Goal: Information Seeking & Learning: Learn about a topic

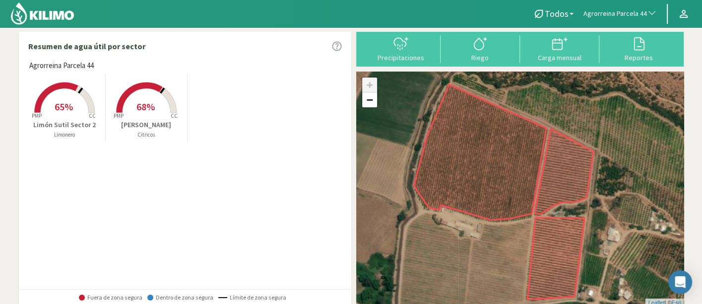
click at [610, 14] on span "Agrorreina Parcela 44" at bounding box center [614, 14] width 63 height 10
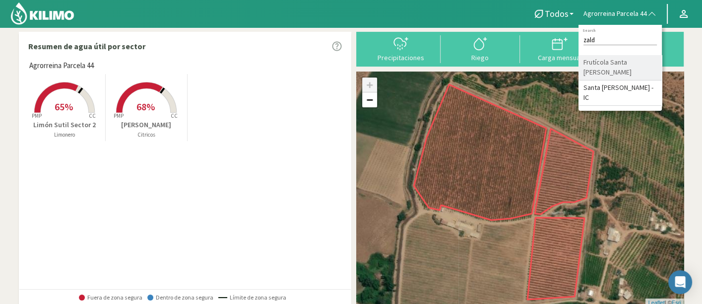
type input "zald"
click at [637, 65] on li "Frutícola Santa Marta Zaldivar" at bounding box center [619, 67] width 83 height 25
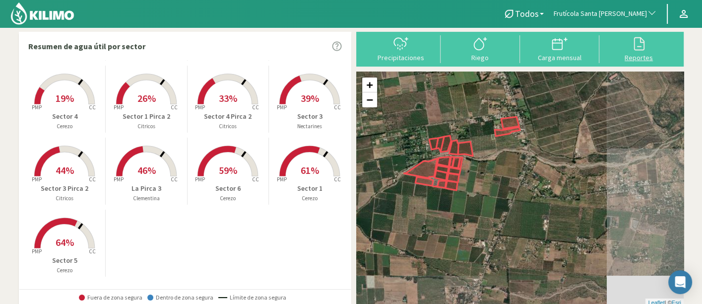
click at [659, 50] on div at bounding box center [638, 44] width 73 height 16
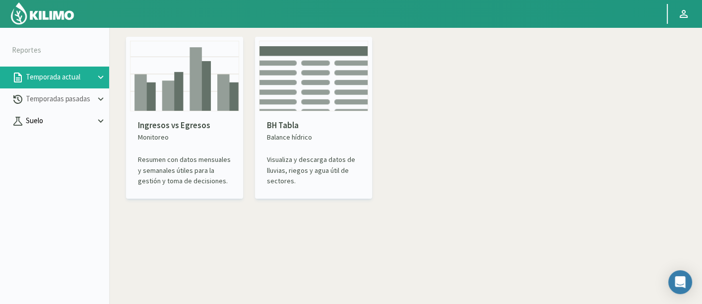
click at [36, 123] on p "Suelo" at bounding box center [59, 120] width 71 height 11
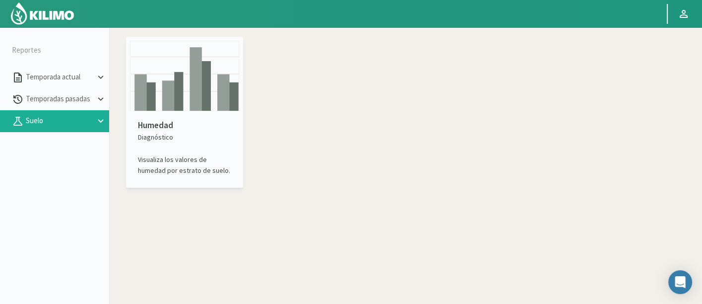
click at [221, 91] on img at bounding box center [184, 76] width 109 height 70
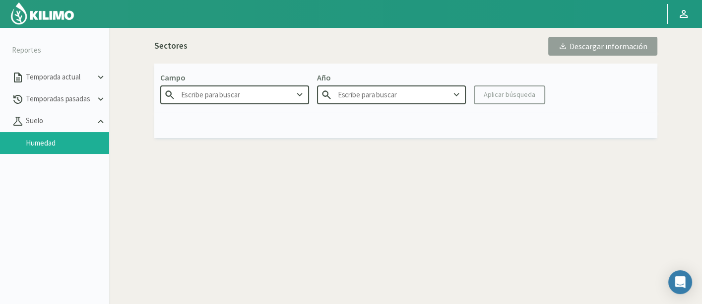
type input "Agr. Huertos de [GEOGRAPHIC_DATA]"
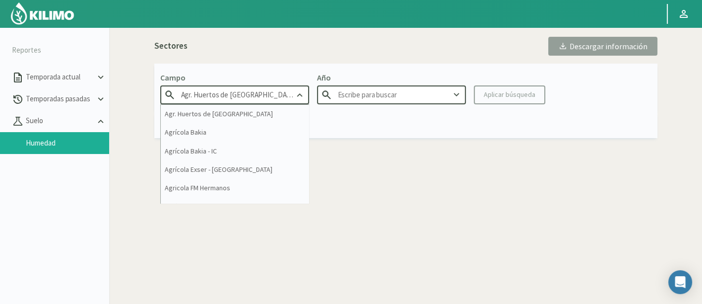
click at [224, 95] on input "Agr. Huertos de [GEOGRAPHIC_DATA]" at bounding box center [234, 94] width 149 height 18
type input "2025"
click at [224, 95] on input "Agr. Huertos de [GEOGRAPHIC_DATA]" at bounding box center [234, 94] width 149 height 18
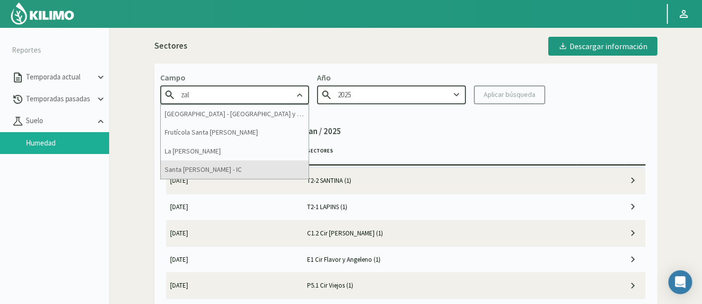
click at [252, 164] on div "Santa [PERSON_NAME] - IC" at bounding box center [235, 169] width 148 height 18
type input "Santa [PERSON_NAME] - IC"
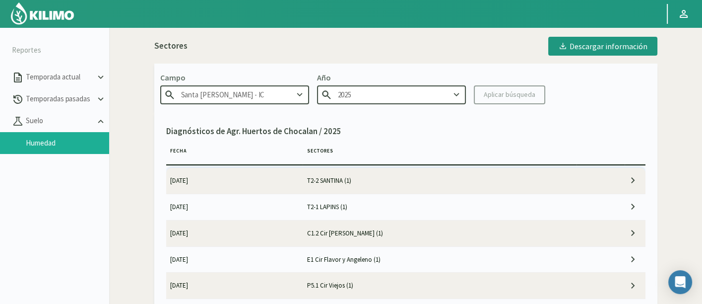
click at [252, 95] on input "Santa [PERSON_NAME] - IC" at bounding box center [234, 94] width 149 height 18
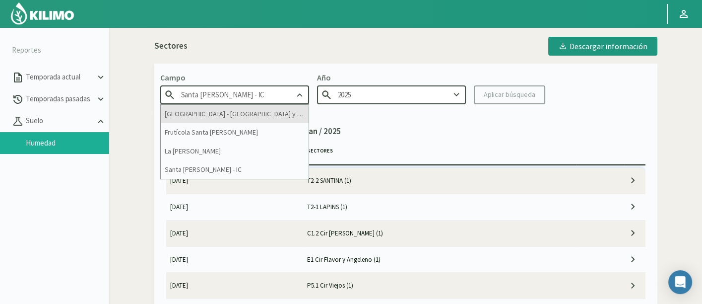
type input "2024"
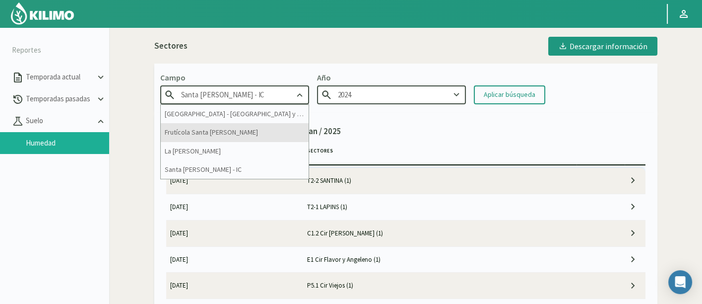
click at [262, 128] on div "Frutícola Santa Marta Zaldivar" at bounding box center [235, 132] width 148 height 18
type input "Frutícola Santa Marta Zaldivar"
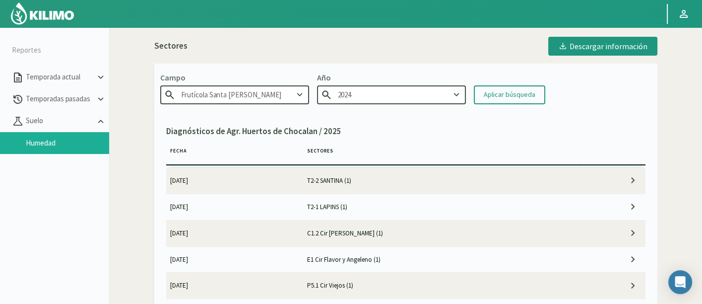
click at [388, 93] on input "2024" at bounding box center [391, 94] width 149 height 18
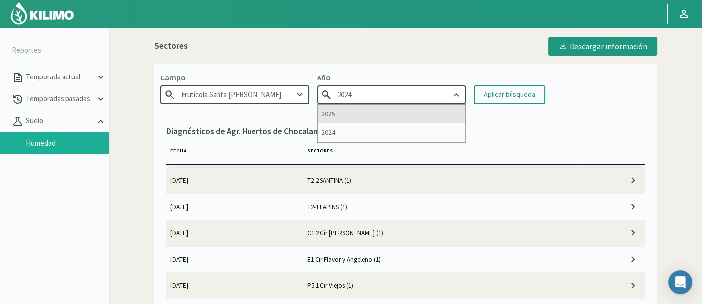
click at [429, 112] on div "2025" at bounding box center [391, 114] width 148 height 18
type input "2025"
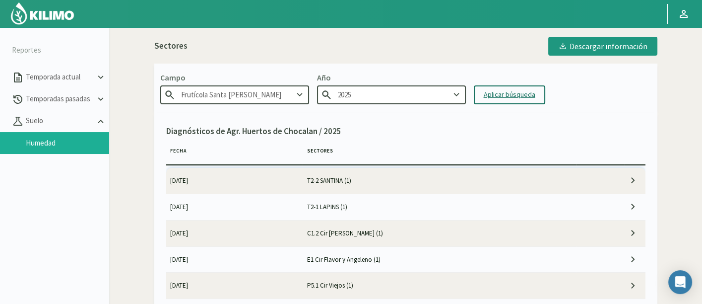
click at [497, 93] on div "Aplicar búsqueda" at bounding box center [510, 94] width 52 height 10
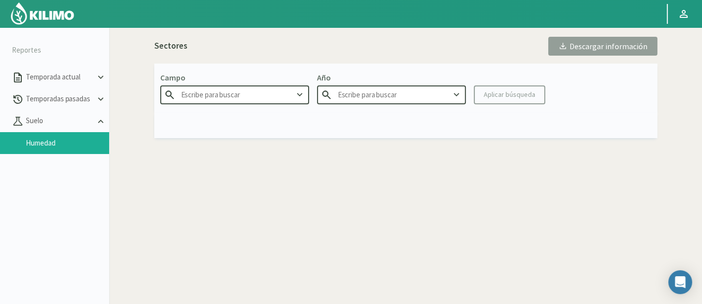
type input "Frutícola Santa Marta Zaldivar"
type input "2025"
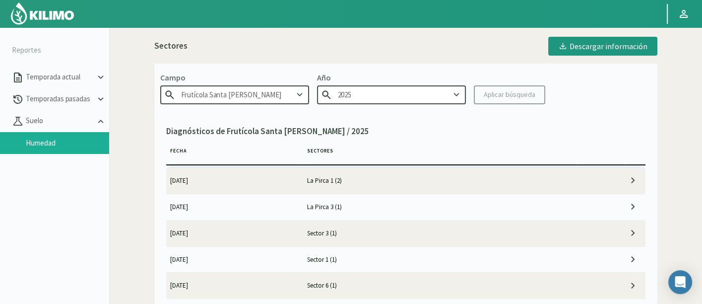
click at [269, 185] on td "14/10/2025" at bounding box center [234, 181] width 137 height 26
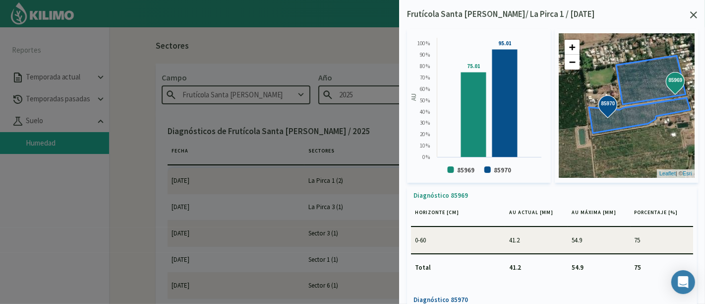
drag, startPoint x: 303, startPoint y: 192, endPoint x: 429, endPoint y: 150, distance: 132.9
click at [302, 192] on div at bounding box center [352, 152] width 705 height 304
click at [694, 15] on icon at bounding box center [693, 14] width 7 height 7
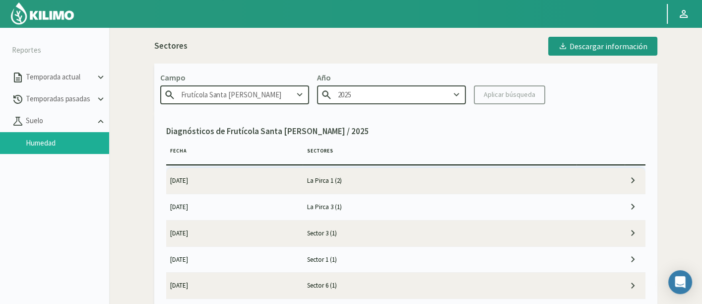
click at [386, 200] on td "La Pirca 3 (1)" at bounding box center [440, 206] width 274 height 26
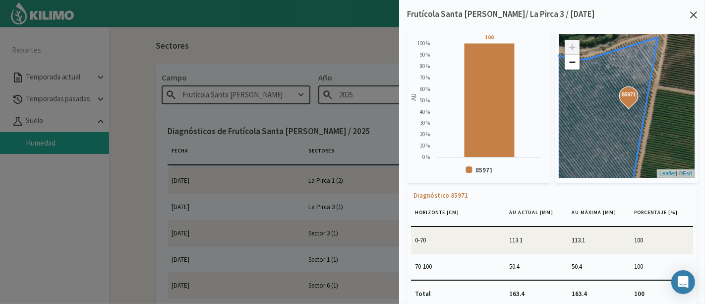
click at [691, 17] on icon at bounding box center [693, 14] width 7 height 7
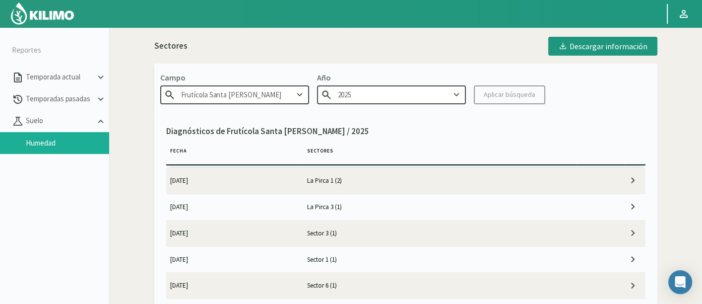
click at [384, 235] on td "Sector 3 (1)" at bounding box center [440, 233] width 274 height 26
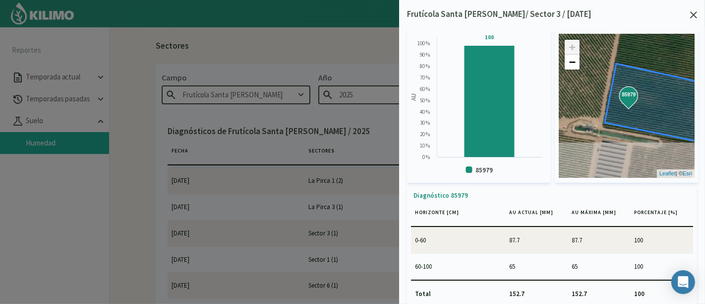
click at [696, 16] on icon at bounding box center [693, 14] width 7 height 7
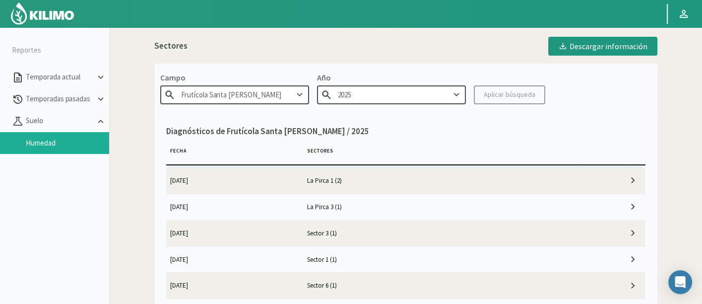
click at [420, 255] on td "Sector 1 (1)" at bounding box center [440, 259] width 274 height 26
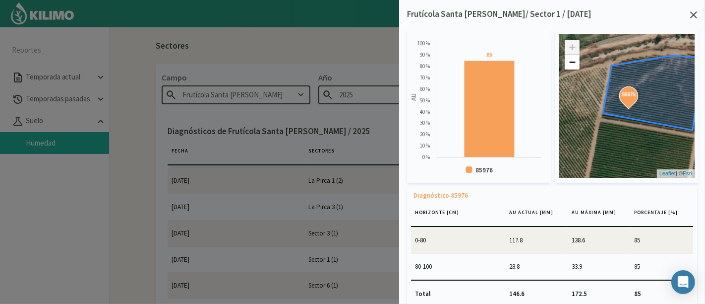
click at [694, 15] on icon at bounding box center [693, 14] width 7 height 7
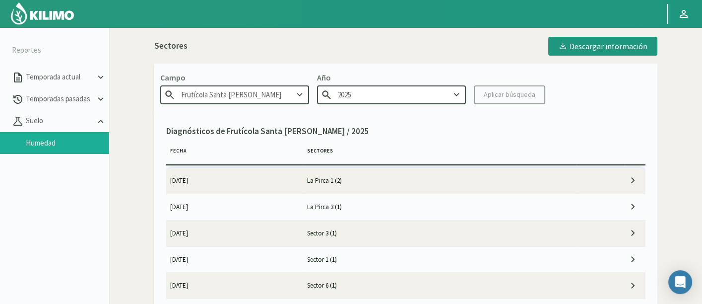
click at [354, 267] on td "Sector 1 (1)" at bounding box center [440, 259] width 274 height 26
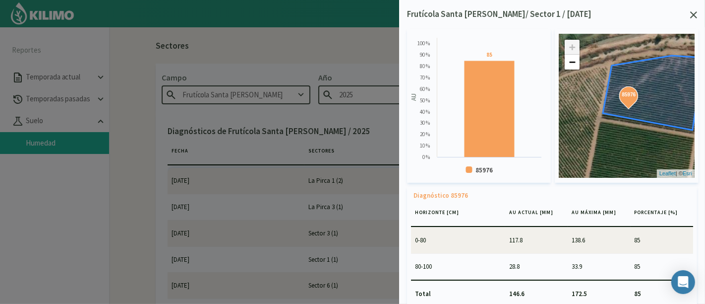
click at [697, 17] on icon at bounding box center [693, 14] width 7 height 7
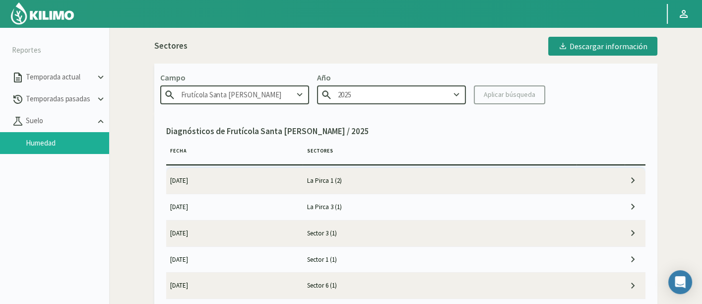
click at [482, 276] on td "Sector 6 (1)" at bounding box center [440, 285] width 274 height 26
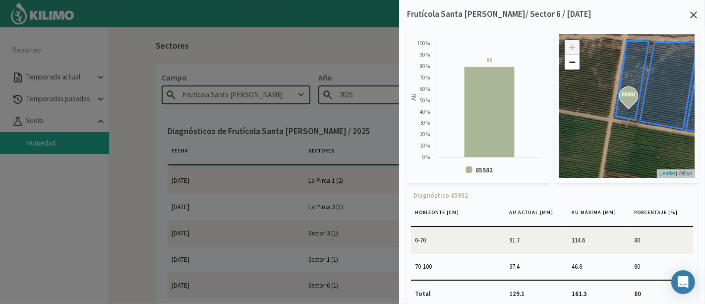
click at [689, 15] on div "Frutícola Santa Marta Zaldivar/ Sector 6 / 14/10/25" at bounding box center [552, 14] width 290 height 13
click at [695, 15] on icon at bounding box center [693, 14] width 7 height 7
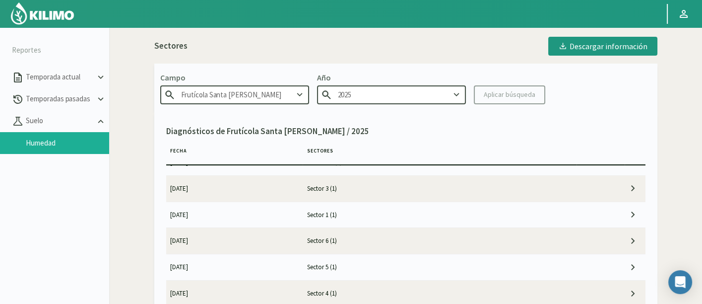
scroll to position [55, 0]
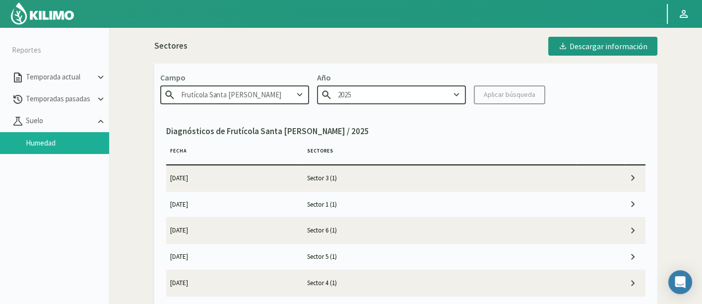
click at [416, 256] on td "Sector 5 (1)" at bounding box center [440, 257] width 274 height 26
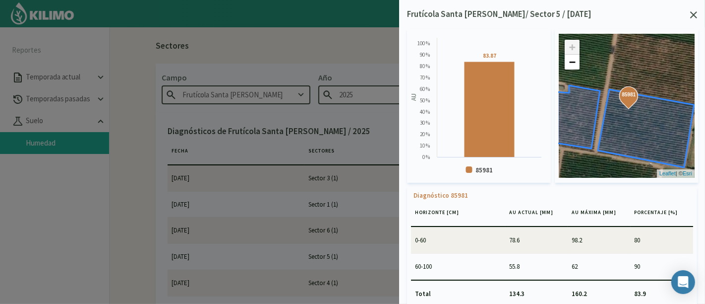
click at [694, 13] on icon at bounding box center [693, 14] width 7 height 7
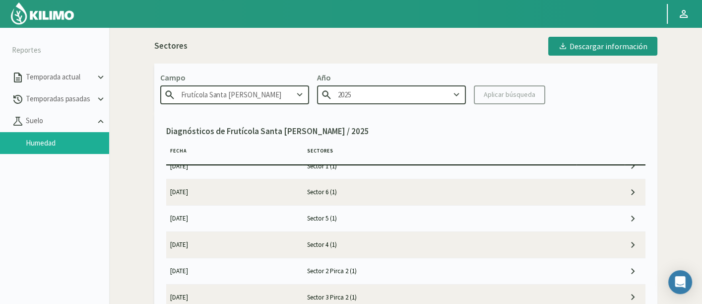
scroll to position [110, 0]
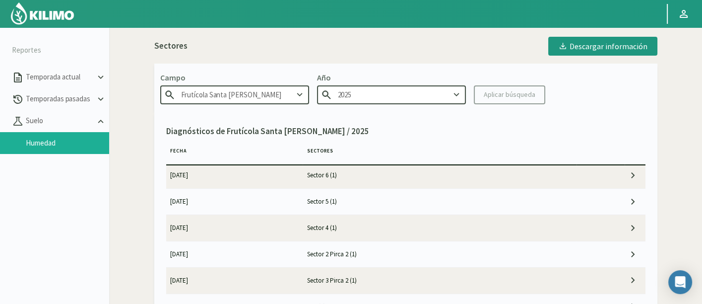
click at [377, 223] on td "Sector 4 (1)" at bounding box center [440, 228] width 274 height 26
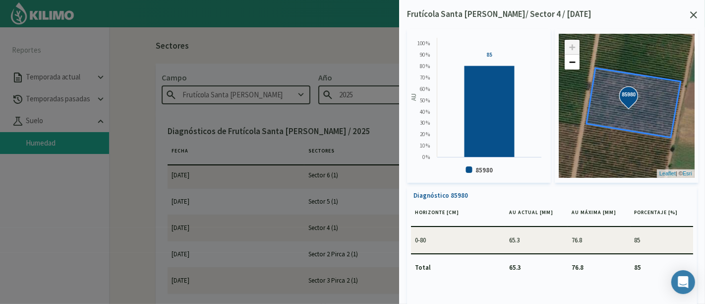
click at [695, 14] on icon at bounding box center [693, 14] width 7 height 7
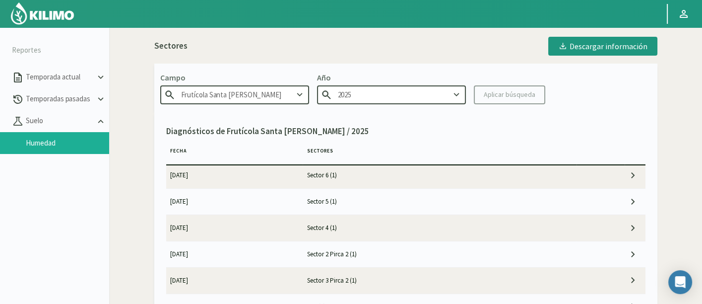
click at [393, 248] on td "Sector 2 Pirca 2 (1)" at bounding box center [440, 254] width 274 height 26
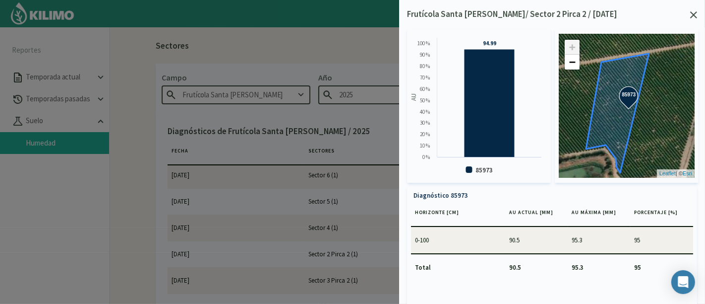
click at [693, 12] on icon at bounding box center [693, 14] width 7 height 7
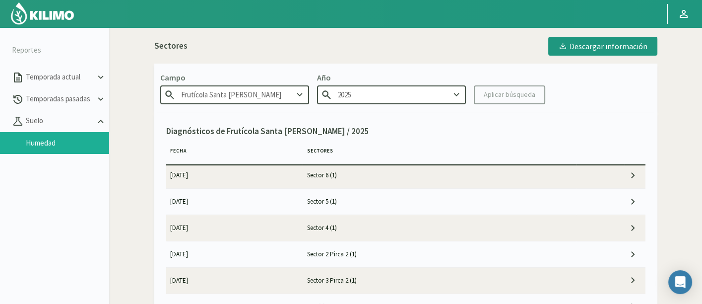
click at [398, 278] on td "Sector 3 Pirca 2 (1)" at bounding box center [440, 280] width 274 height 26
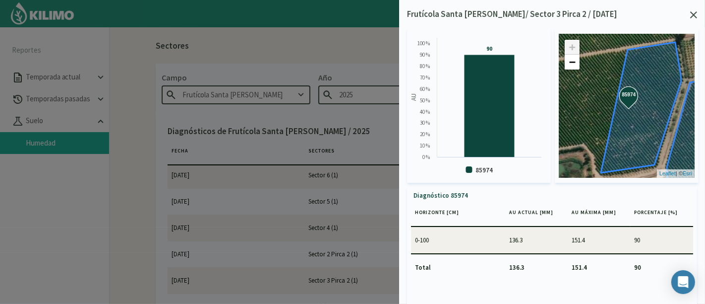
click at [694, 12] on icon at bounding box center [693, 14] width 7 height 7
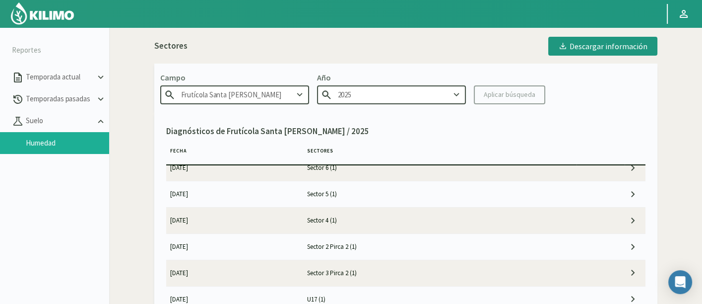
scroll to position [165, 0]
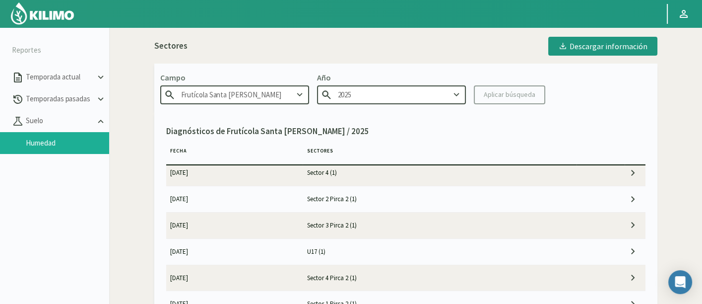
click at [341, 245] on td "U17 (1)" at bounding box center [440, 251] width 274 height 26
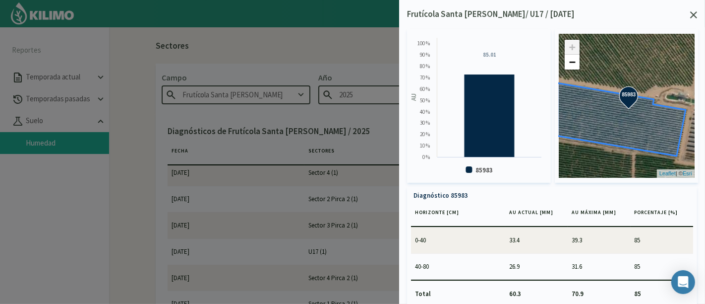
click at [697, 13] on icon at bounding box center [693, 14] width 7 height 7
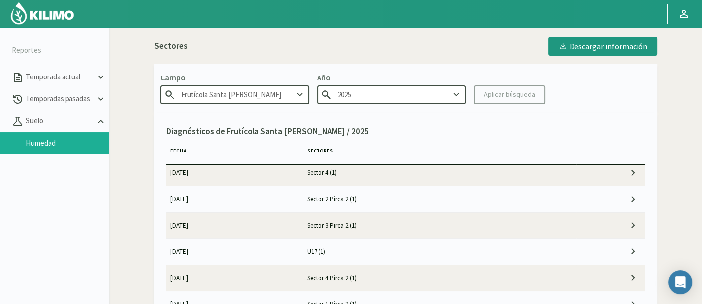
click at [385, 281] on td "Sector 4 Pirca 2 (1)" at bounding box center [440, 277] width 274 height 26
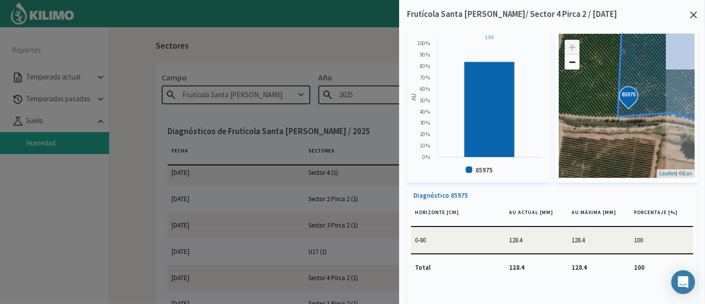
click at [694, 17] on icon at bounding box center [693, 14] width 7 height 7
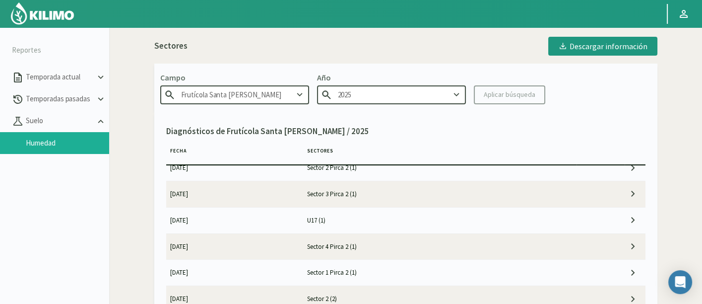
scroll to position [220, 0]
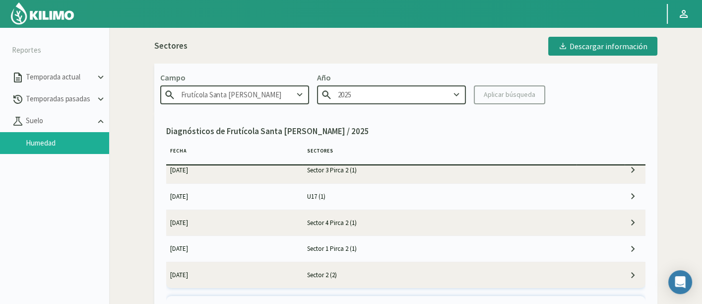
click at [421, 244] on td "Sector 1 Pirca 2 (1)" at bounding box center [440, 249] width 274 height 26
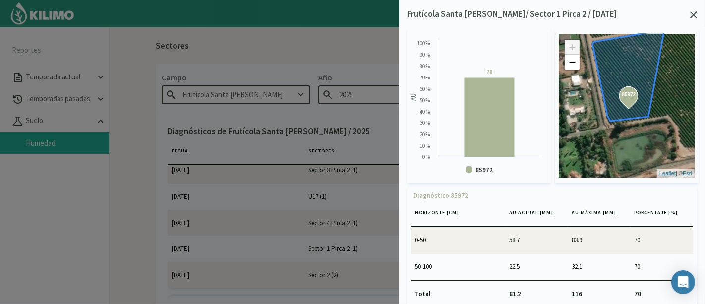
click at [691, 16] on icon at bounding box center [693, 14] width 7 height 7
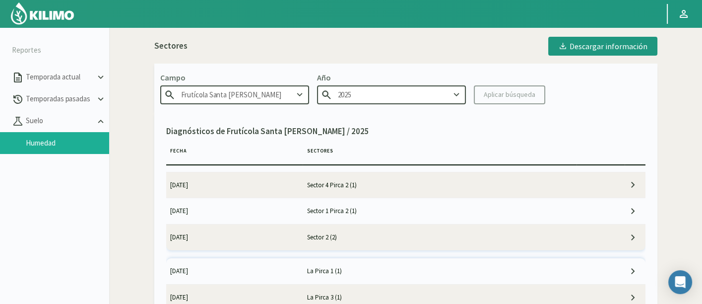
scroll to position [275, 0]
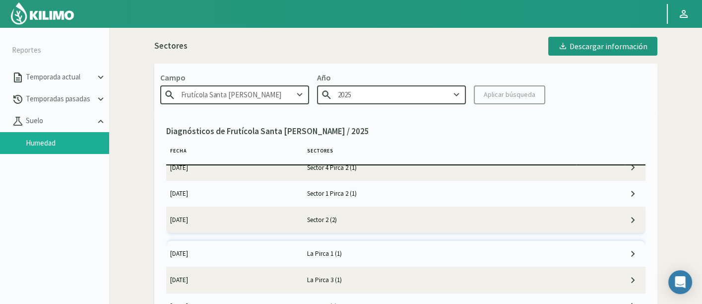
click at [371, 217] on td "Sector 2 (2)" at bounding box center [440, 220] width 274 height 26
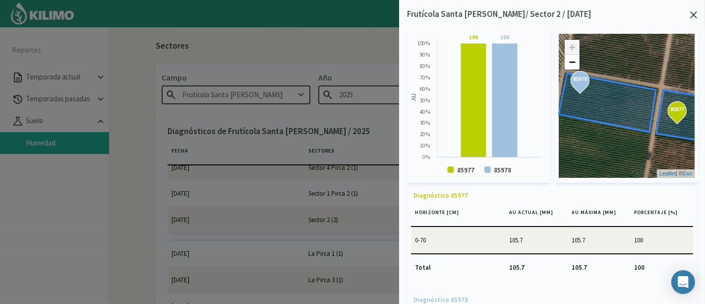
click at [692, 18] on icon at bounding box center [693, 14] width 7 height 7
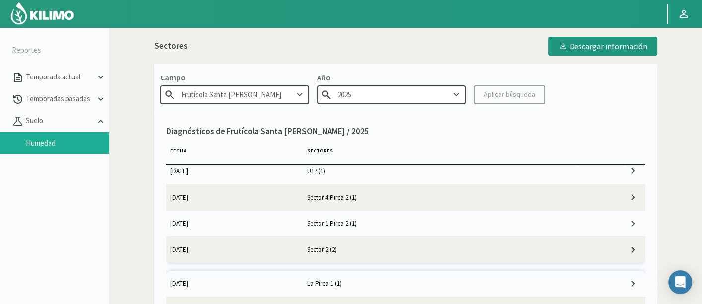
scroll to position [220, 0]
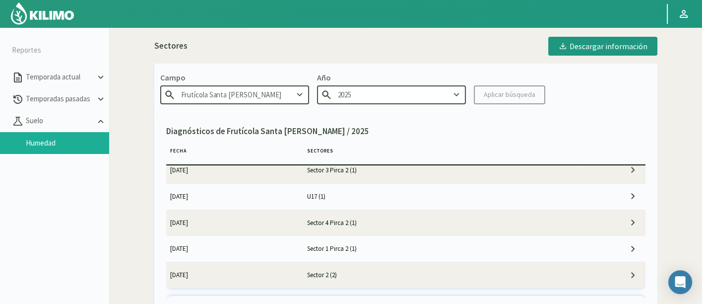
click at [359, 198] on td "U17 (1)" at bounding box center [440, 196] width 274 height 26
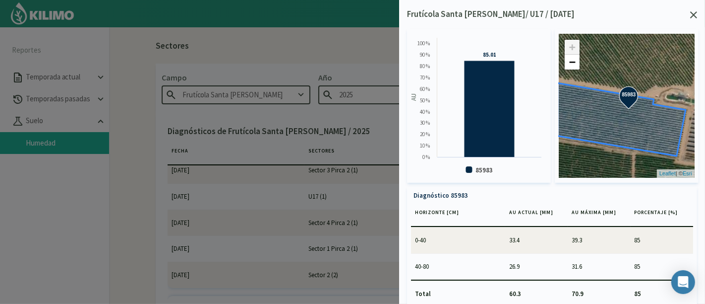
click at [688, 11] on div "Frutícola Santa Marta Zaldivar/ U17 / 14/10/25" at bounding box center [552, 14] width 290 height 13
click at [695, 13] on icon at bounding box center [693, 14] width 7 height 7
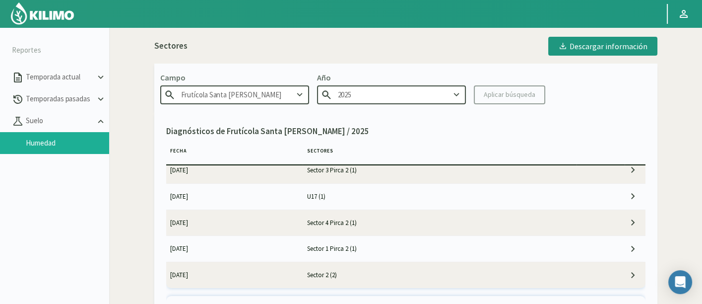
click at [56, 14] on img at bounding box center [42, 13] width 65 height 24
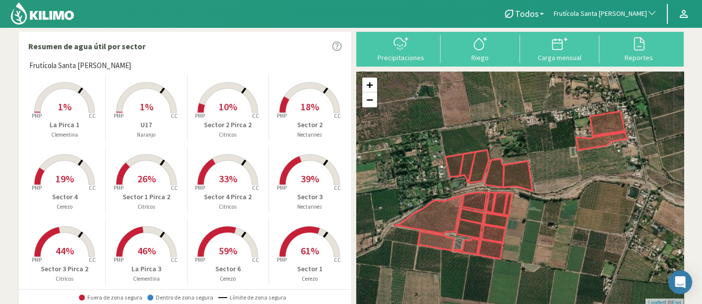
click at [246, 139] on rect at bounding box center [227, 113] width 79 height 79
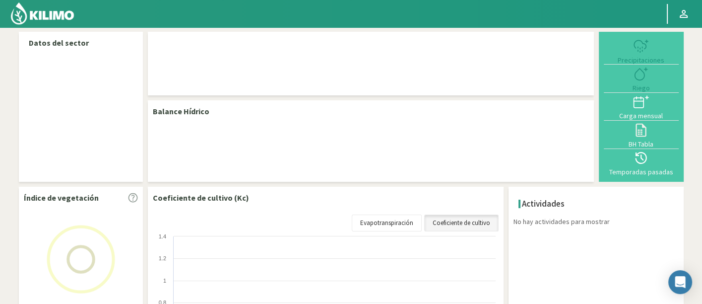
select select "115: Object"
select select "5: Object"
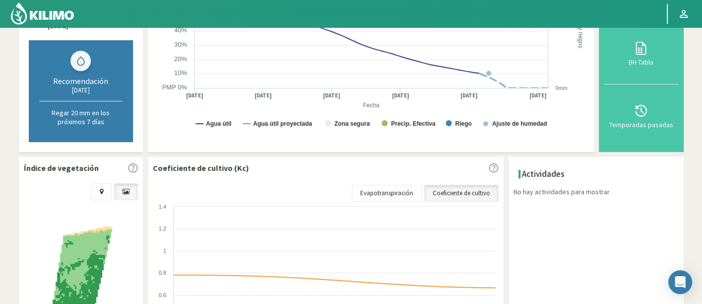
scroll to position [330, 0]
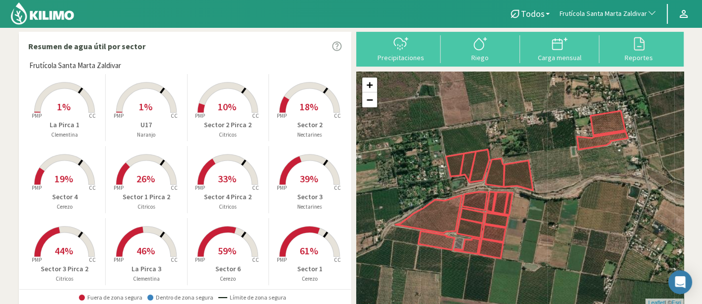
drag, startPoint x: 621, startPoint y: 6, endPoint x: 415, endPoint y: 16, distance: 206.1
click at [415, 16] on nav "Todos Todos Cerezo Citricos [PERSON_NAME] Nectarines Frutícola Santa [PERSON_NA…" at bounding box center [351, 13] width 702 height 27
click at [623, 43] on div at bounding box center [638, 44] width 73 height 16
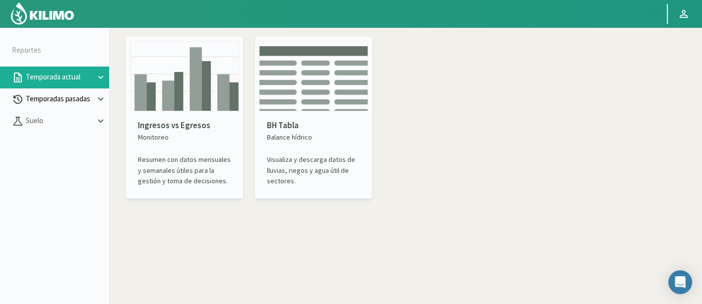
click at [64, 95] on p "Temporadas pasadas" at bounding box center [59, 98] width 71 height 11
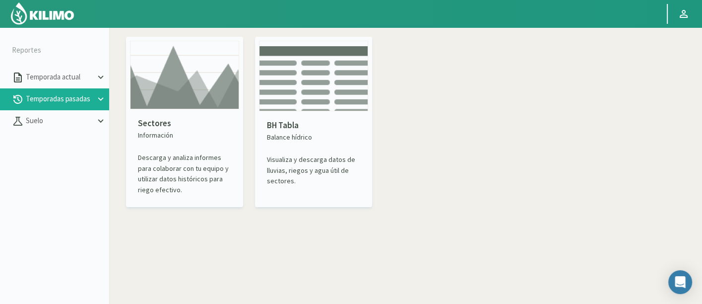
click at [228, 98] on img at bounding box center [184, 75] width 109 height 68
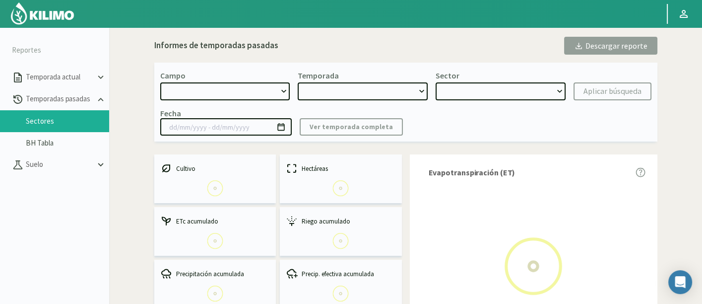
select select "0: Object"
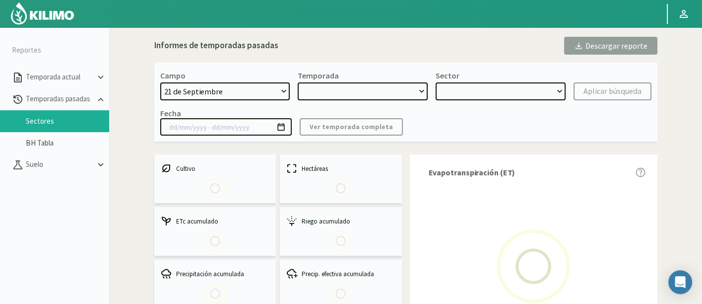
type input "[DATE] - [DATE]"
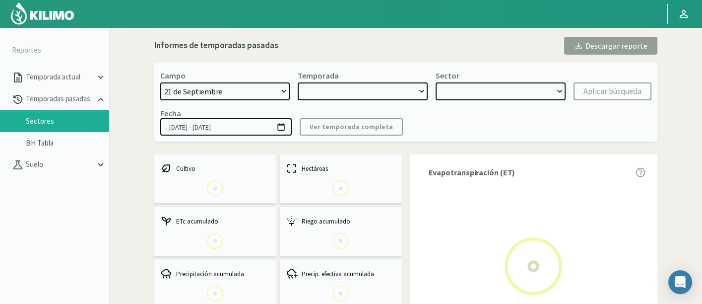
select select "0: 2023"
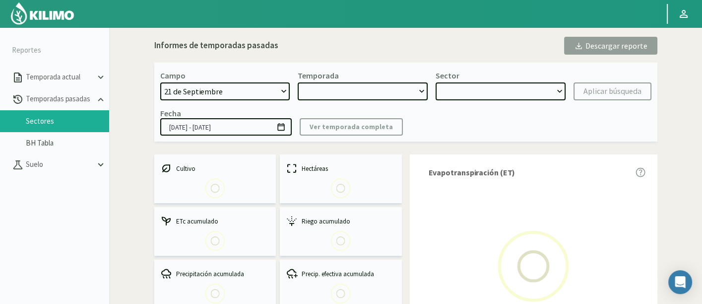
select select "0: Object"
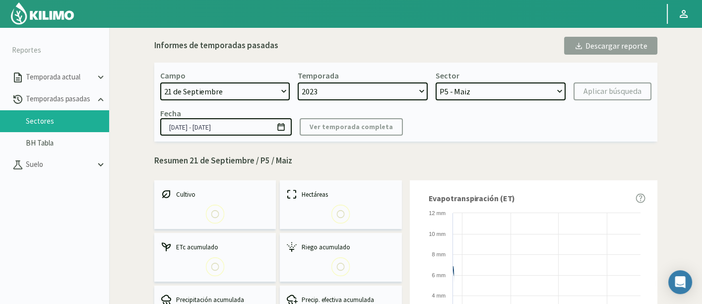
click at [224, 90] on select "21 de Septiembre 8 Fuegos Acograpes - Ag. [PERSON_NAME] - Ag. [GEOGRAPHIC_DATA]…" at bounding box center [225, 91] width 130 height 18
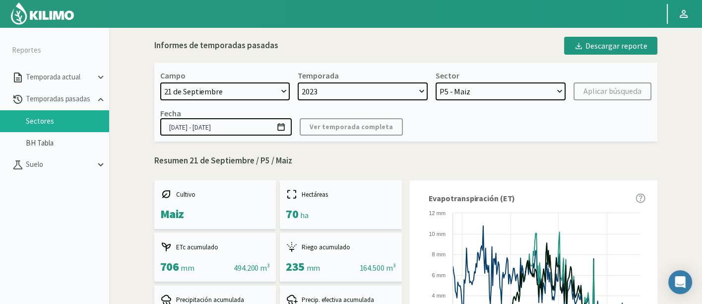
select select "1513: Object"
click at [224, 90] on select "21 de Septiembre 8 Fuegos Acograpes - Ag. [PERSON_NAME] - Ag. [GEOGRAPHIC_DATA]…" at bounding box center [225, 91] width 130 height 18
select select "1: 2022"
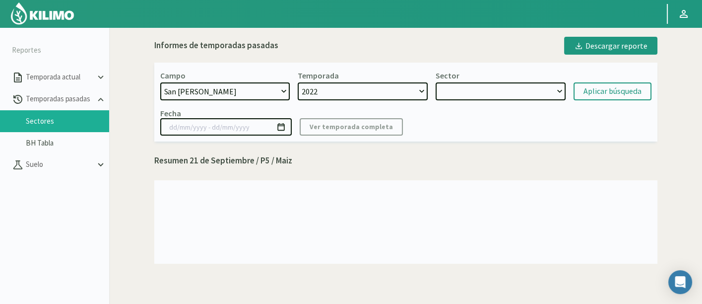
select select "7: Object"
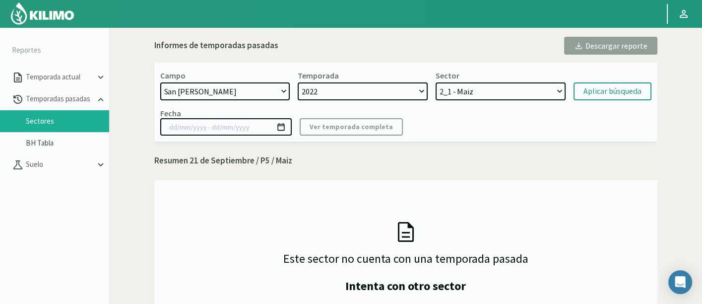
select select "1640: Object"
select select "2: 2021"
select select "9: Object"
click at [224, 92] on select "21 de Septiembre 8 Fuegos Acograpes - Ag. [PERSON_NAME] - Ag. [GEOGRAPHIC_DATA]…" at bounding box center [225, 91] width 130 height 18
select select "807: Object"
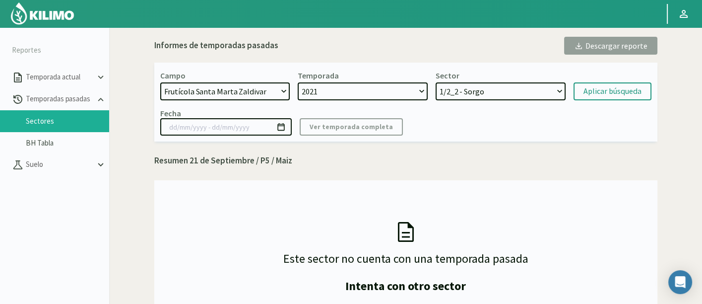
click at [160, 82] on select "21 de Septiembre 8 Fuegos Acograpes - Ag. [PERSON_NAME] - Ag. [GEOGRAPHIC_DATA]…" at bounding box center [225, 91] width 130 height 18
click at [404, 87] on select "2021" at bounding box center [363, 91] width 130 height 18
select select "3: 2024"
click at [511, 84] on select "Sector 2 - Nectarines Sector 1 Pirca 2 - Citricos Sector 4 Pirca 2 - Citricos U…" at bounding box center [501, 91] width 130 height 18
select select "19: Object"
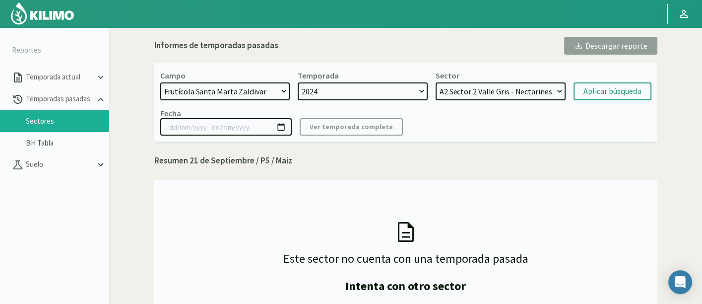
click at [436, 82] on select "Sector 2 - Nectarines Sector 1 Pirca 2 - Citricos Sector 4 Pirca 2 - Citricos U…" at bounding box center [501, 91] width 130 height 18
click at [593, 83] on button "Aplicar búsqueda" at bounding box center [612, 91] width 78 height 18
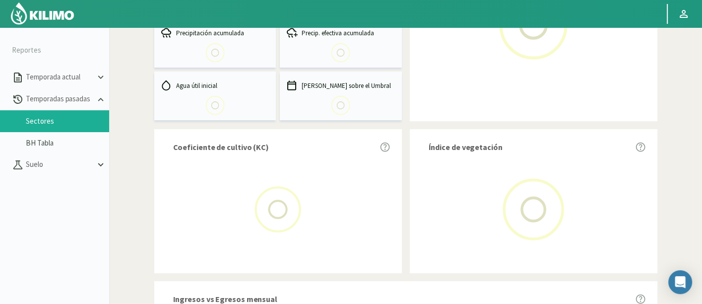
scroll to position [275, 0]
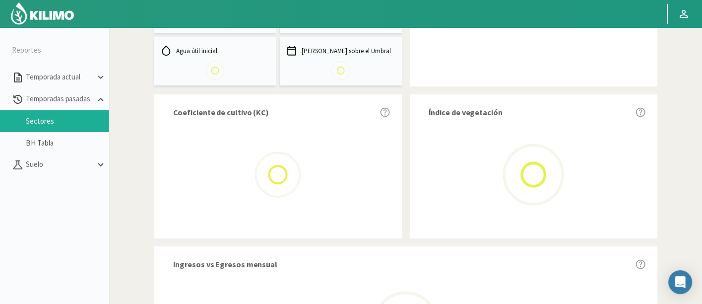
select select "807: Object"
type input "[DATE] - [DATE]"
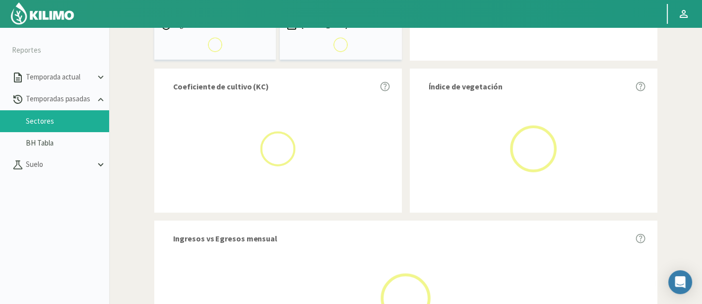
select select "0: 2024"
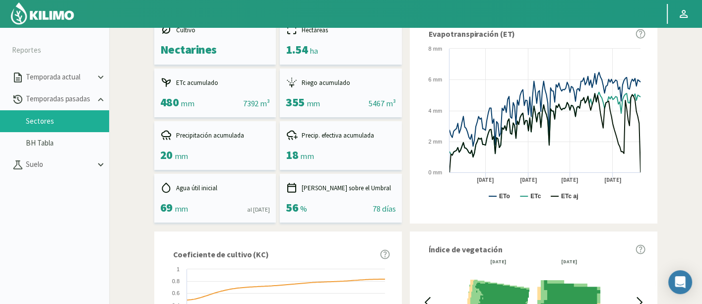
scroll to position [165, 0]
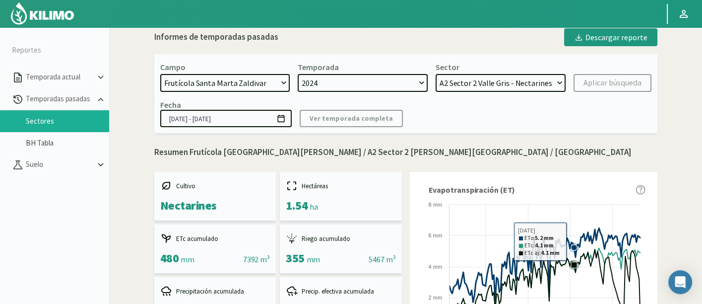
scroll to position [0, 0]
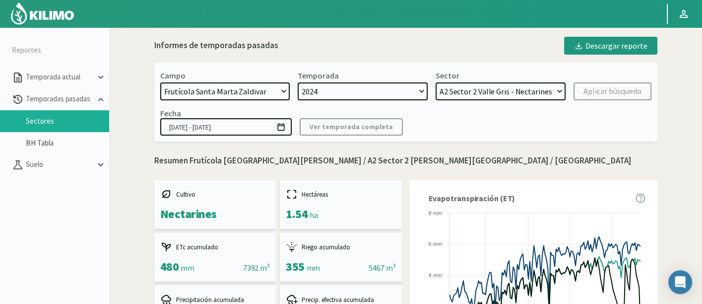
click at [479, 95] on select "Sector 2 - Nectarines Sector 1 Pirca 2 - Citricos Sector 4 Pirca 2 - Citricos U…" at bounding box center [501, 91] width 130 height 18
click at [436, 82] on select "Sector 2 - Nectarines Sector 1 Pirca 2 - Citricos Sector 4 Pirca 2 - Citricos U…" at bounding box center [501, 91] width 130 height 18
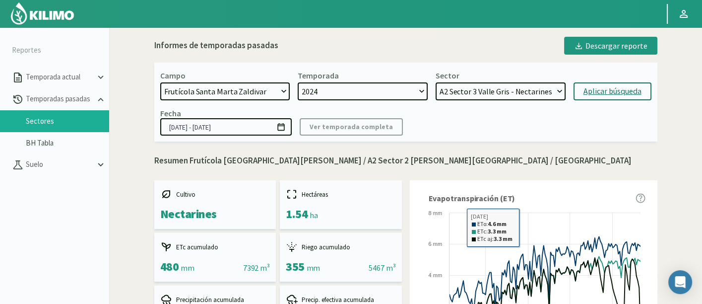
click at [626, 86] on div "Aplicar búsqueda" at bounding box center [612, 91] width 58 height 12
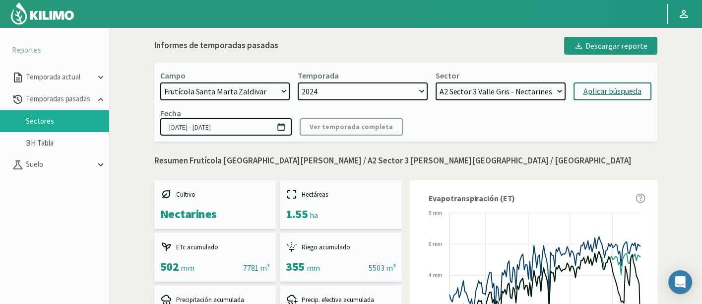
click at [524, 96] on select "Sector 2 - Nectarines Sector 1 Pirca 2 - Citricos Sector 4 Pirca 2 - Citricos U…" at bounding box center [501, 91] width 130 height 18
select select "15: Object"
click at [436, 82] on select "Sector 2 - Nectarines Sector 1 Pirca 2 - Citricos Sector 4 Pirca 2 - Citricos U…" at bounding box center [501, 91] width 130 height 18
click at [599, 85] on div "Aplicar búsqueda" at bounding box center [612, 91] width 58 height 12
type input "[DATE] - [DATE]"
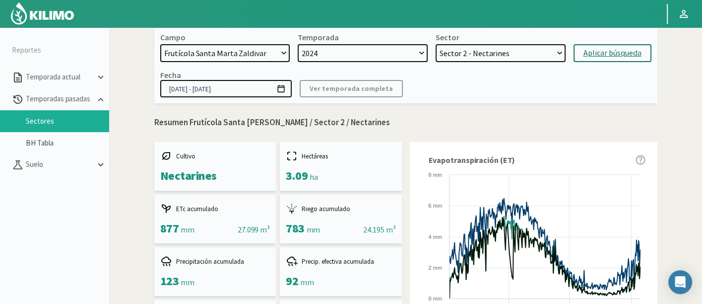
scroll to position [25, 0]
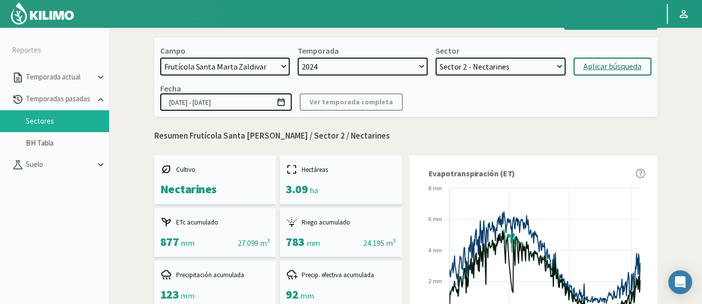
click at [518, 60] on select "Sector 2 - Nectarines Sector 1 Pirca 2 - Citricos Sector 4 Pirca 2 - Citricos U…" at bounding box center [501, 67] width 130 height 18
click at [520, 68] on select "Sector 2 - Nectarines Sector 1 Pirca 2 - Citricos Sector 4 Pirca 2 - Citricos U…" at bounding box center [501, 67] width 130 height 18
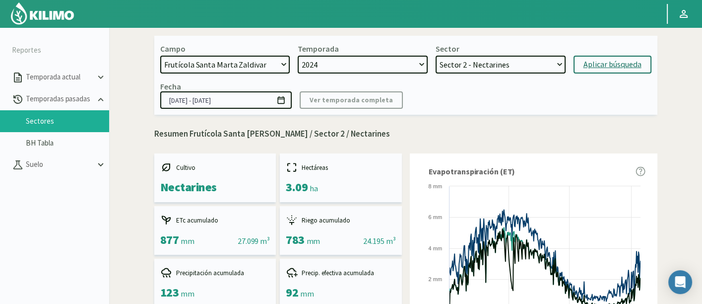
scroll to position [0, 0]
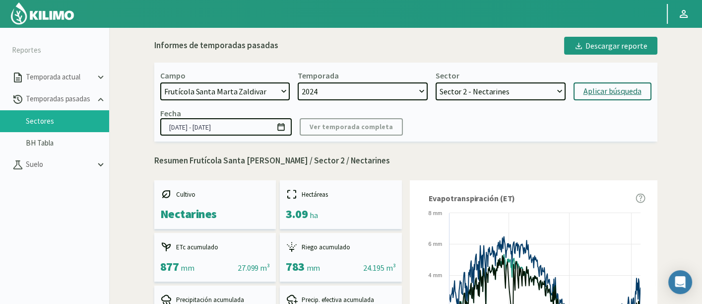
click at [510, 93] on select "Sector 2 - Nectarines Sector 1 Pirca 2 - Citricos Sector 4 Pirca 2 - Citricos U…" at bounding box center [501, 91] width 130 height 18
select select "38: Object"
click at [436, 82] on select "Sector 2 - Nectarines Sector 1 Pirca 2 - Citricos Sector 4 Pirca 2 - Citricos U…" at bounding box center [501, 91] width 130 height 18
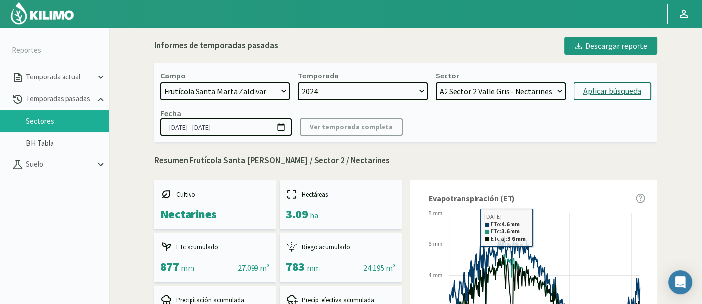
click at [596, 81] on form "Campo 21 de Septiembre 8 Fuegos Acograpes - Ag. [PERSON_NAME] - Ag. [GEOGRAPHIC…" at bounding box center [405, 85] width 491 height 30
click at [598, 85] on div "Aplicar búsqueda" at bounding box center [612, 91] width 58 height 12
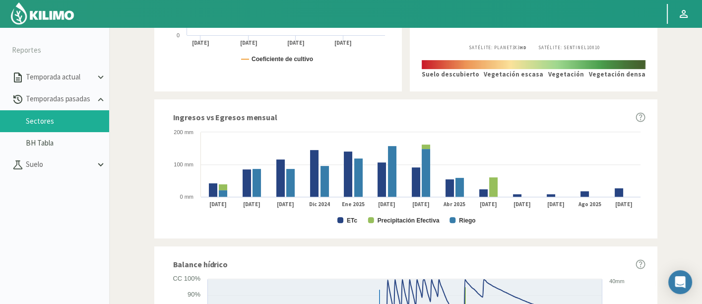
type input "[DATE] - [DATE]"
select select "53: Object"
